Goal: Task Accomplishment & Management: Use online tool/utility

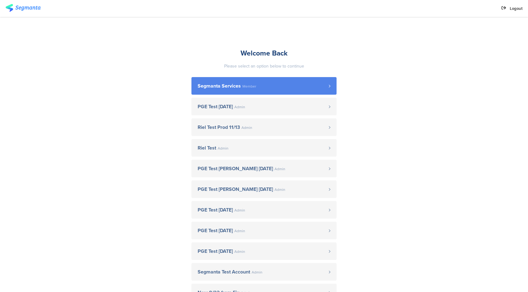
click at [278, 77] on link "Segmanta Services Member" at bounding box center [263, 86] width 145 height 18
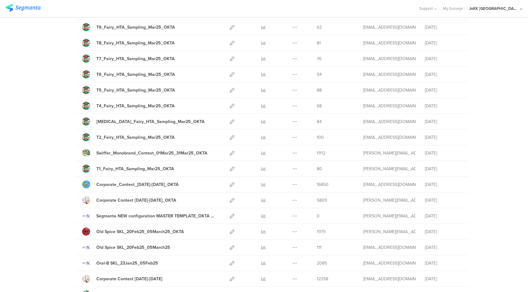
scroll to position [642, 0]
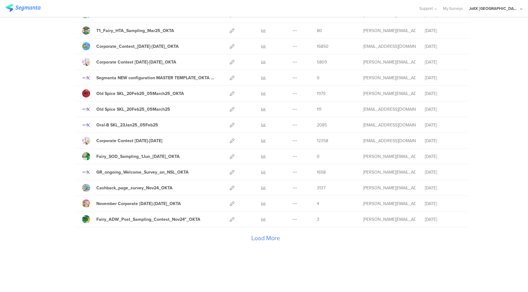
click at [257, 239] on div "Load More" at bounding box center [265, 239] width 379 height 25
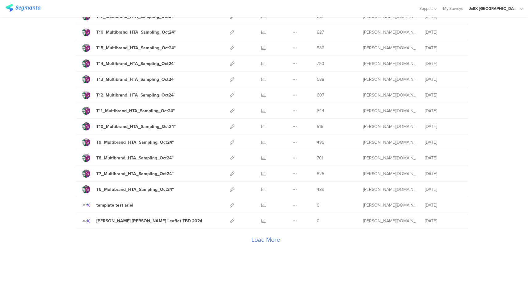
scroll to position [1428, 0]
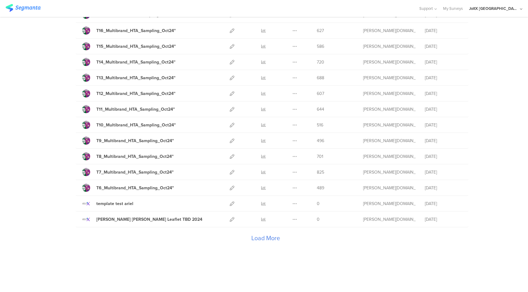
click at [265, 238] on div "Load More" at bounding box center [265, 239] width 379 height 25
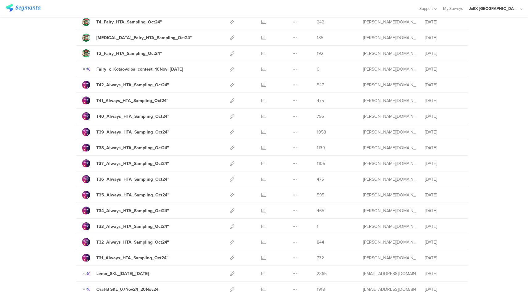
scroll to position [1781, 0]
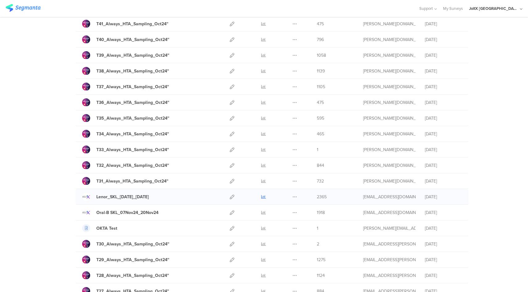
click at [262, 197] on icon at bounding box center [263, 197] width 5 height 5
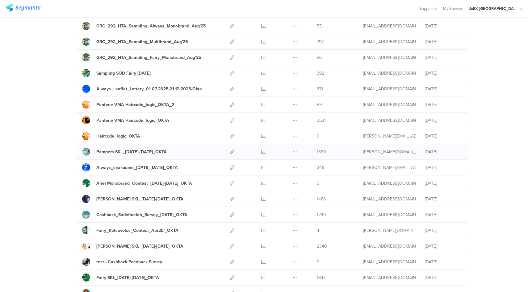
scroll to position [126, 0]
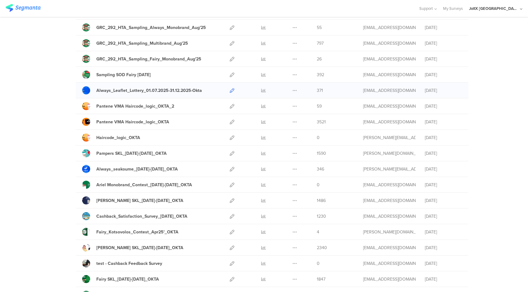
click at [230, 91] on icon at bounding box center [232, 90] width 5 height 5
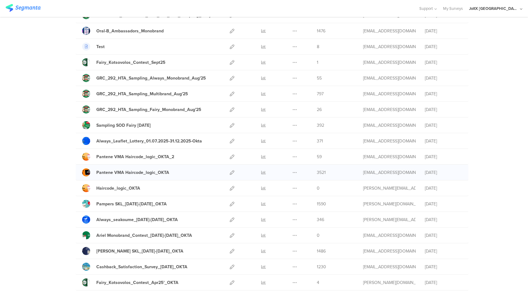
scroll to position [0, 0]
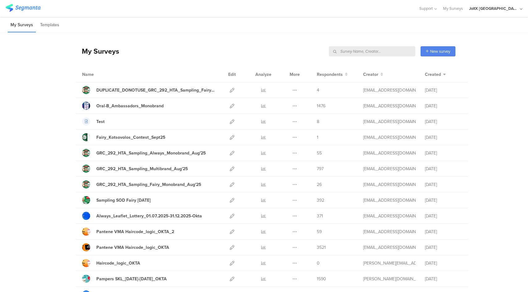
click at [394, 50] on input "text" at bounding box center [372, 51] width 86 height 10
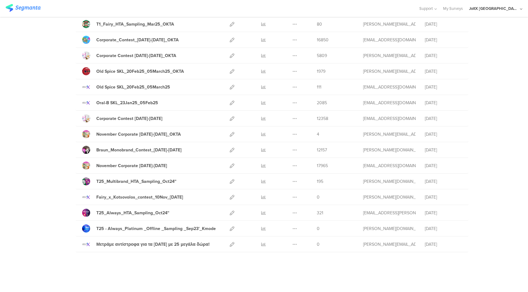
scroll to position [554, 0]
type input "25"
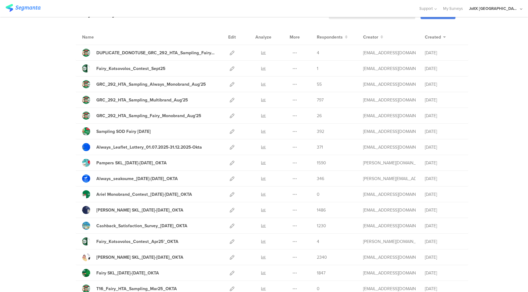
scroll to position [0, 0]
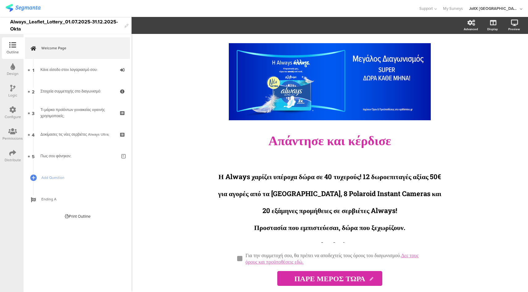
click at [12, 112] on icon at bounding box center [12, 109] width 7 height 7
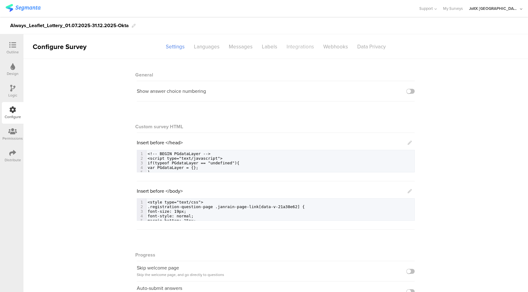
click at [303, 46] on div "Integrations" at bounding box center [300, 46] width 37 height 11
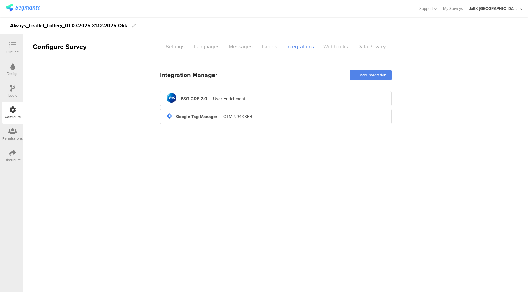
click at [337, 46] on div "Webhooks" at bounding box center [335, 46] width 34 height 11
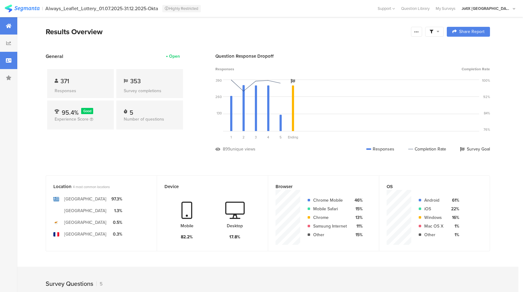
click at [2, 60] on div at bounding box center [8, 60] width 17 height 17
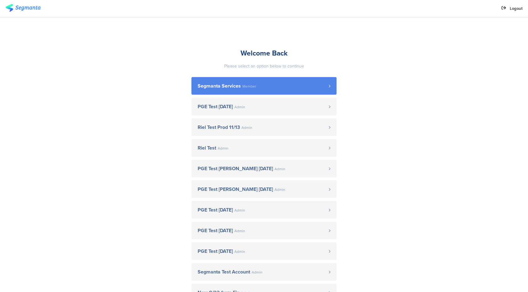
click at [222, 84] on span "Segmanta Services" at bounding box center [218, 86] width 43 height 5
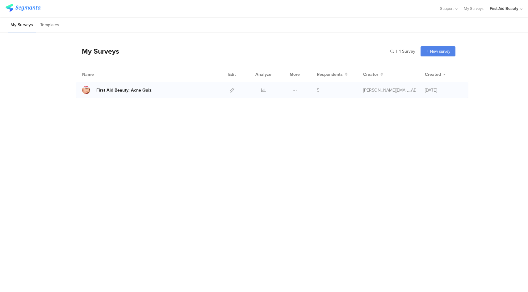
click at [121, 93] on link "First Aid Beauty: Acne Quiz" at bounding box center [116, 90] width 69 height 8
click at [230, 90] on icon at bounding box center [232, 90] width 5 height 5
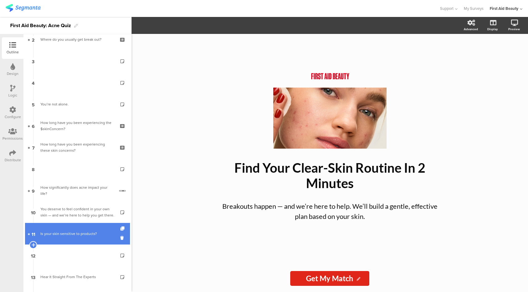
scroll to position [74, 0]
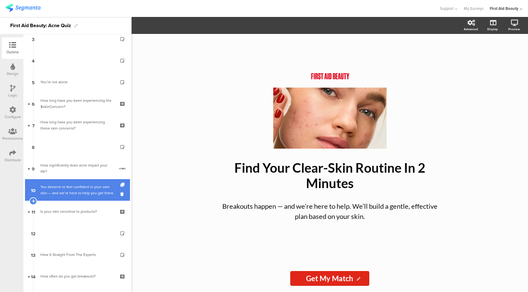
click at [84, 193] on div "You deserve to feel confident in your own skin — and we’re here to help you get…" at bounding box center [77, 190] width 74 height 12
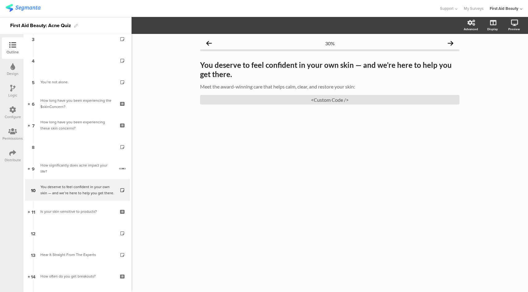
click at [14, 95] on div "Logic" at bounding box center [12, 96] width 9 height 6
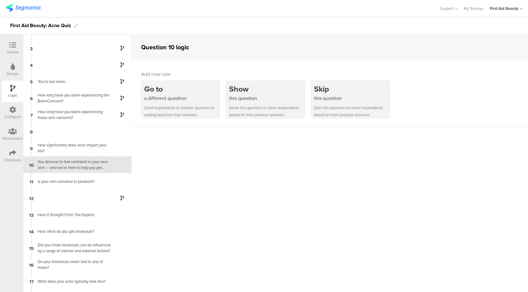
scroll to position [29, 0]
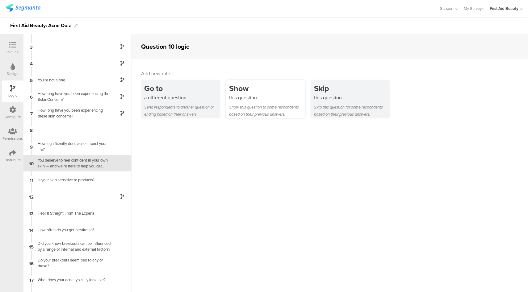
click at [277, 95] on div "this question" at bounding box center [267, 97] width 76 height 7
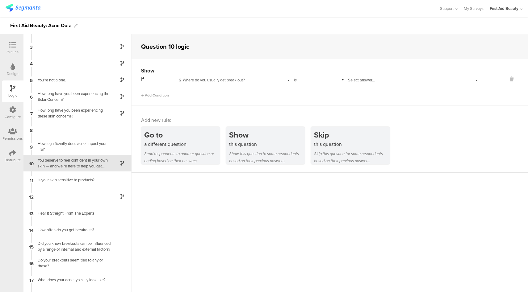
click at [374, 79] on div "Select answer..." at bounding box center [403, 80] width 110 height 6
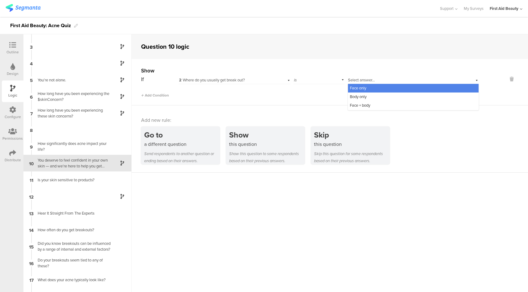
click at [310, 81] on div "is" at bounding box center [318, 80] width 51 height 10
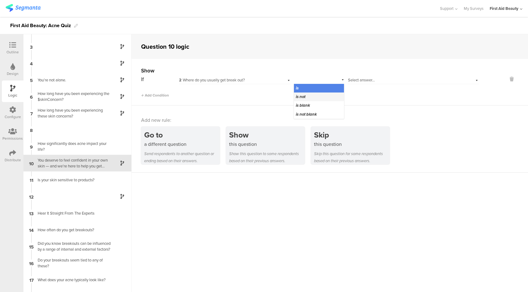
click at [304, 96] on div "is not" at bounding box center [319, 97] width 50 height 9
click at [370, 81] on span "Select answer..." at bounding box center [361, 80] width 27 height 6
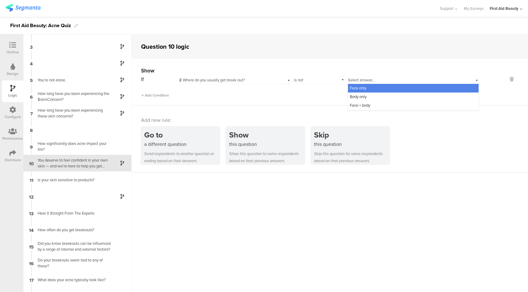
click at [369, 89] on div "Face only" at bounding box center [413, 88] width 130 height 9
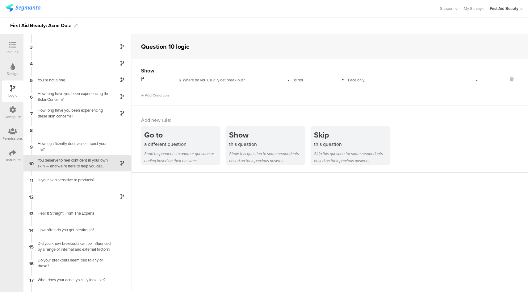
click at [14, 46] on icon at bounding box center [12, 45] width 7 height 7
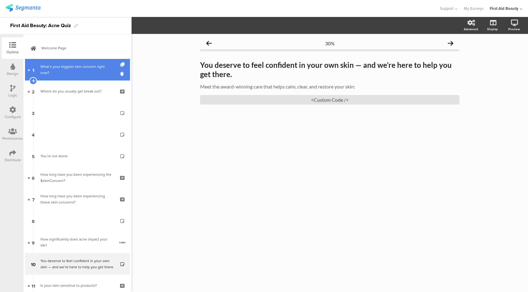
click at [95, 60] on link "1 What’s your biggest skin concern right now?" at bounding box center [77, 70] width 105 height 22
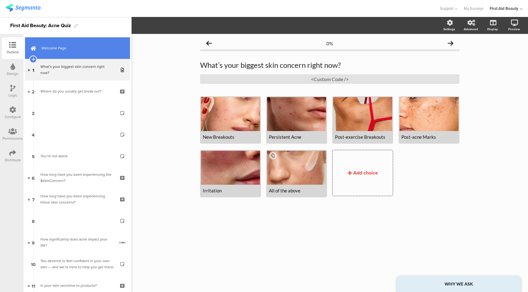
click at [72, 48] on span "Welcome Page" at bounding box center [80, 48] width 79 height 6
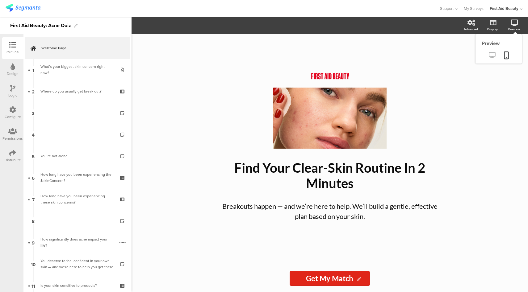
click at [493, 57] on icon at bounding box center [491, 55] width 6 height 6
click at [419, 166] on p "Find Your Clear-Skin Routine In 2 Minutes" at bounding box center [329, 175] width 228 height 31
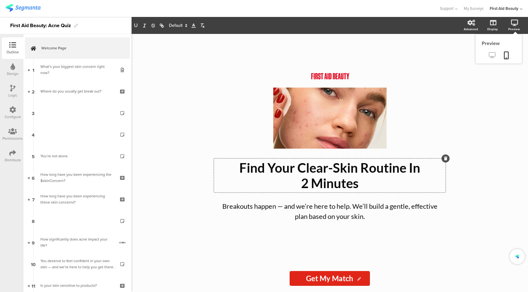
click at [494, 56] on icon at bounding box center [491, 55] width 6 height 6
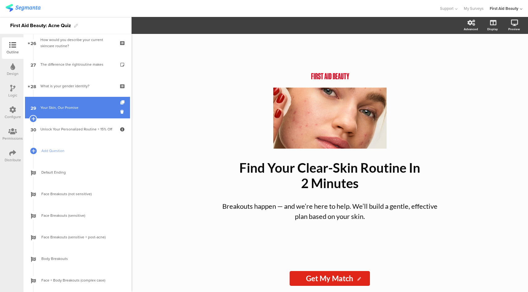
scroll to position [567, 0]
click at [76, 103] on link "29 Your Skin, Our Promise" at bounding box center [77, 108] width 105 height 22
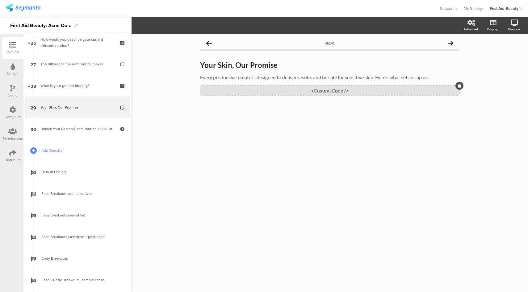
click at [323, 92] on div "<Custom Code />" at bounding box center [329, 91] width 259 height 10
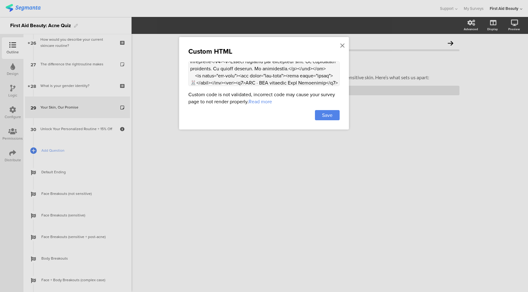
scroll to position [822, 0]
click at [276, 72] on textarea at bounding box center [263, 73] width 151 height 25
type textarea "<style> .progress-bar-segments { display: none !important; } .animated-router-v…"
click at [322, 116] on span "Save" at bounding box center [327, 115] width 10 height 7
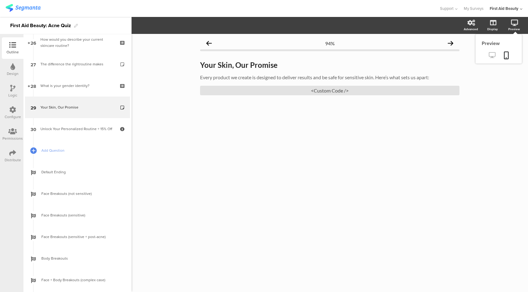
click at [492, 56] on icon at bounding box center [491, 55] width 6 height 6
